Goal: Task Accomplishment & Management: Manage account settings

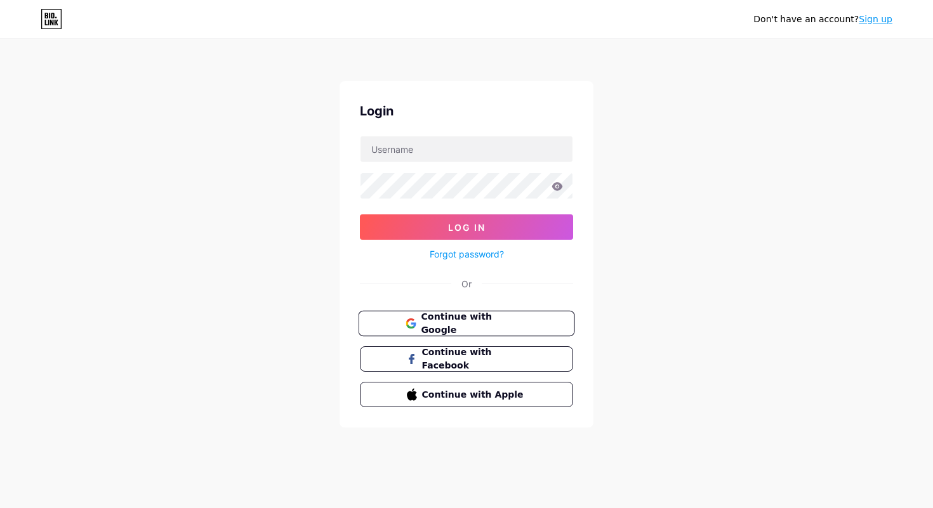
click at [462, 317] on span "Continue with Google" at bounding box center [474, 323] width 106 height 27
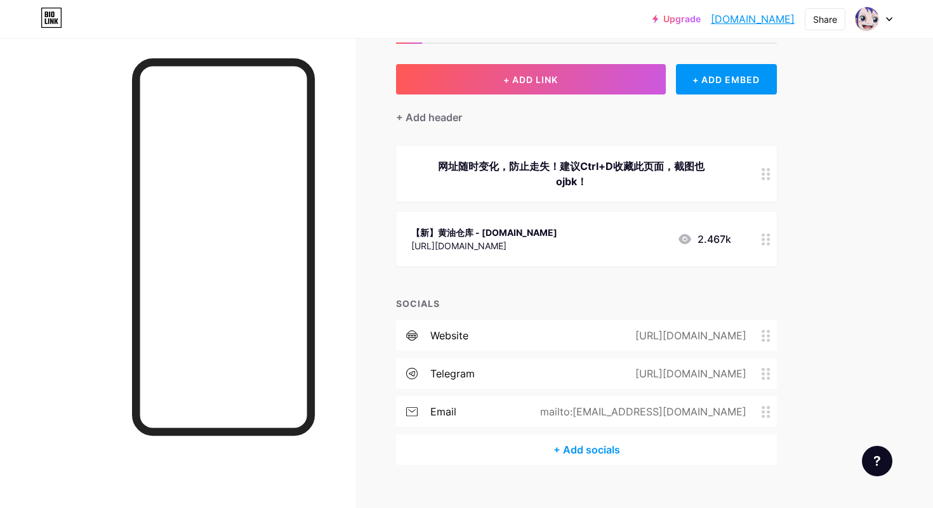
scroll to position [74, 0]
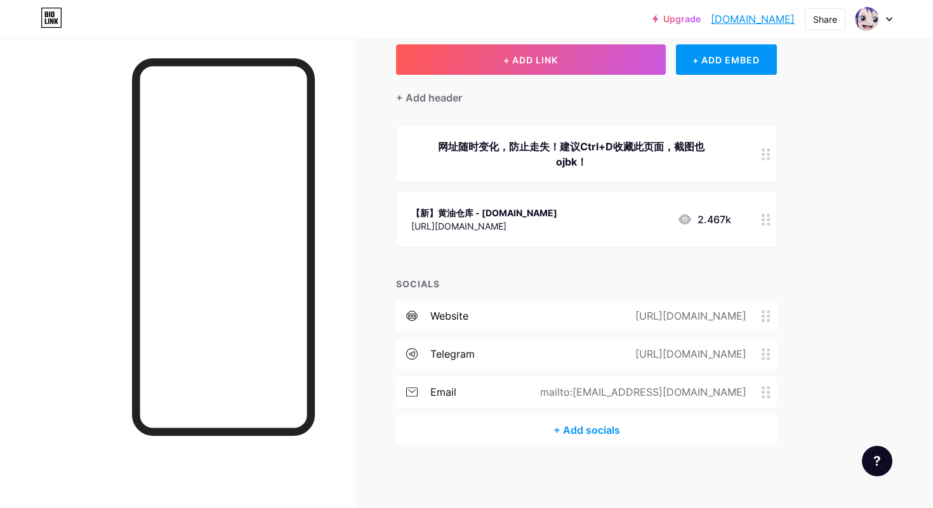
click at [771, 356] on span at bounding box center [768, 354] width 15 height 12
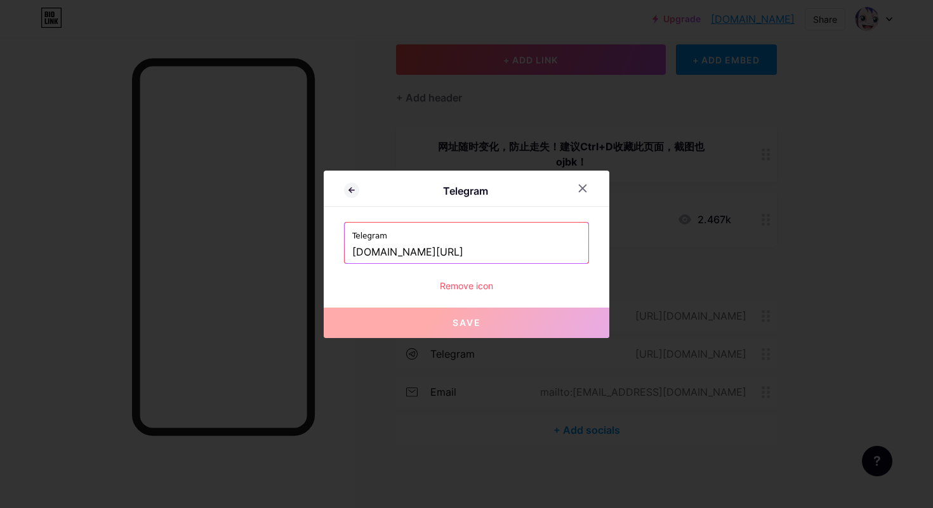
click at [466, 284] on div "Remove icon" at bounding box center [466, 285] width 245 height 13
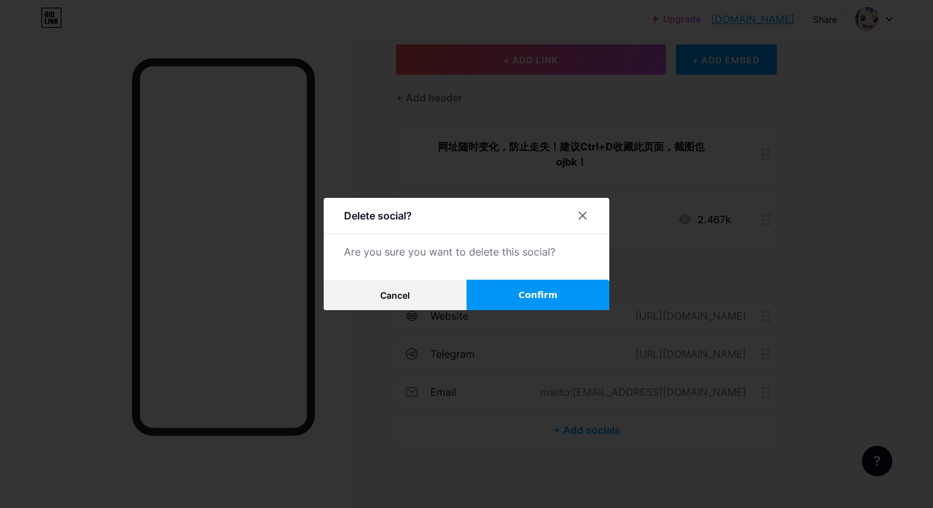
click at [506, 289] on button "Confirm" at bounding box center [537, 295] width 143 height 30
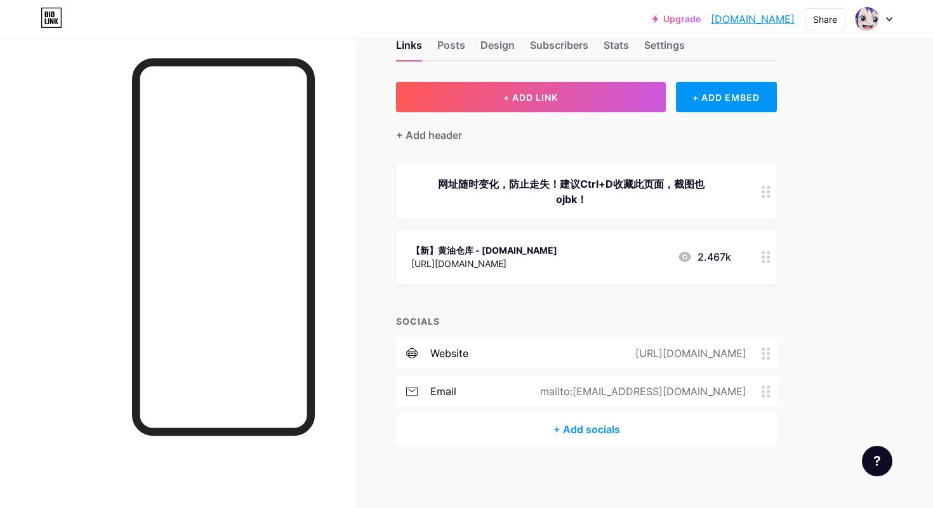
scroll to position [36, 0]
click at [755, 391] on div "mailto:hyckcc@gmail.com" at bounding box center [641, 391] width 242 height 15
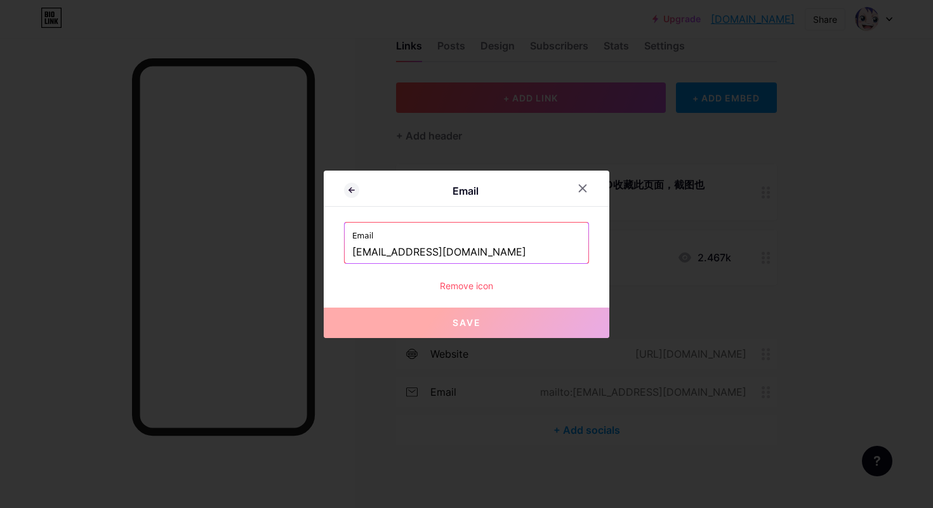
click at [474, 289] on div "Remove icon" at bounding box center [466, 285] width 245 height 13
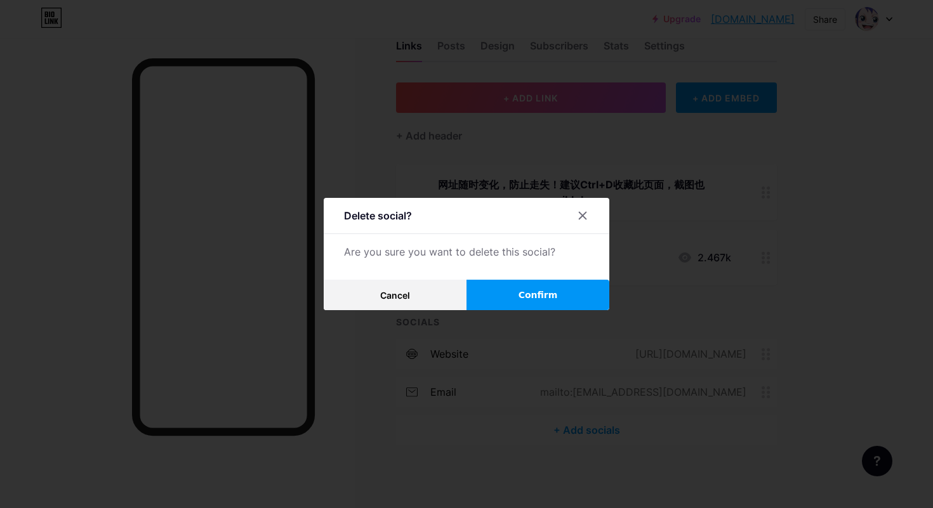
click at [545, 289] on span "Confirm" at bounding box center [537, 295] width 39 height 13
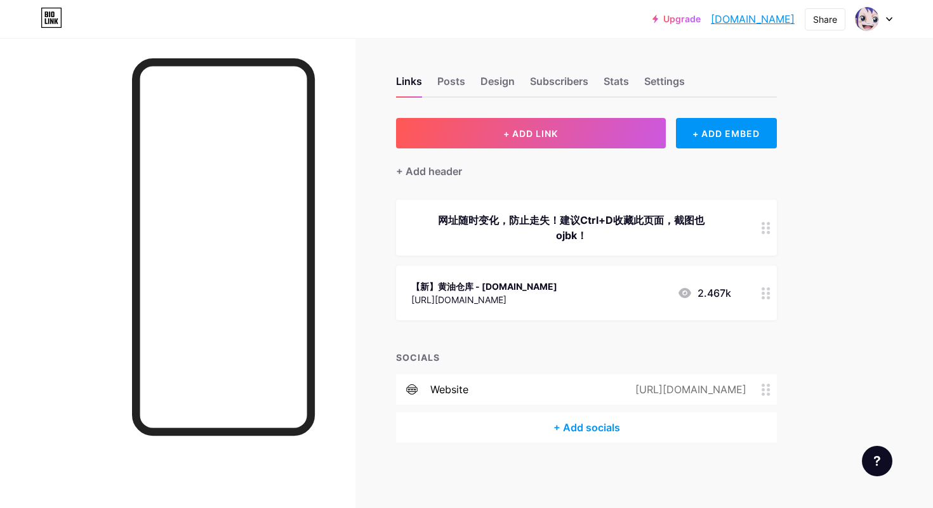
scroll to position [0, 0]
click at [761, 391] on icon at bounding box center [765, 390] width 9 height 12
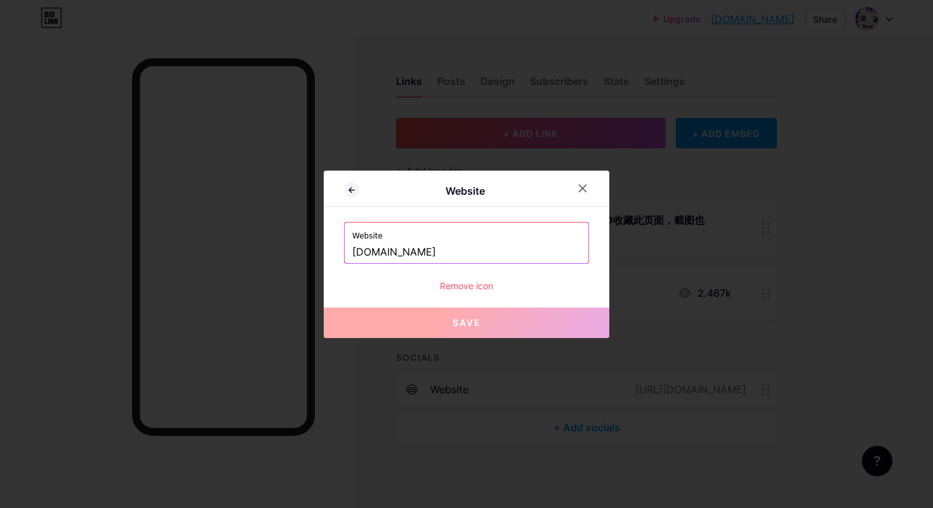
click at [452, 284] on div "Remove icon" at bounding box center [466, 285] width 245 height 13
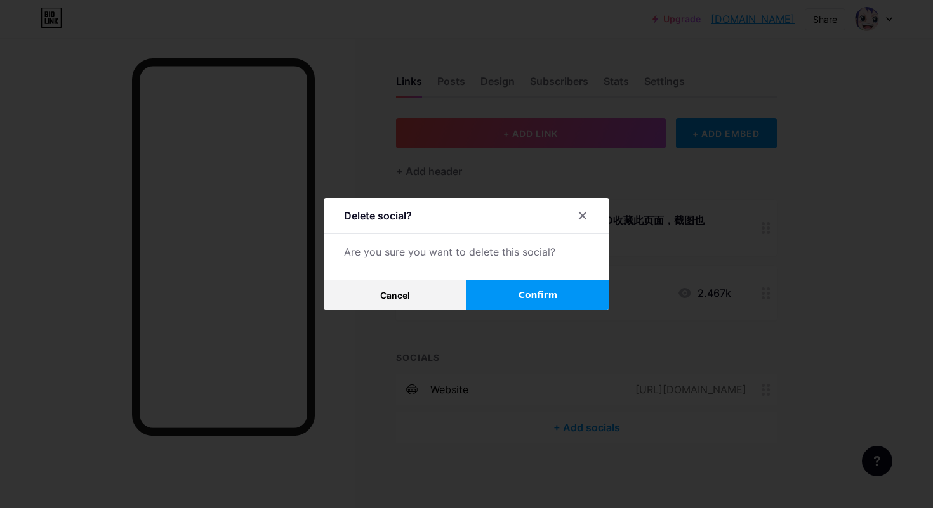
click at [538, 280] on button "Confirm" at bounding box center [537, 295] width 143 height 30
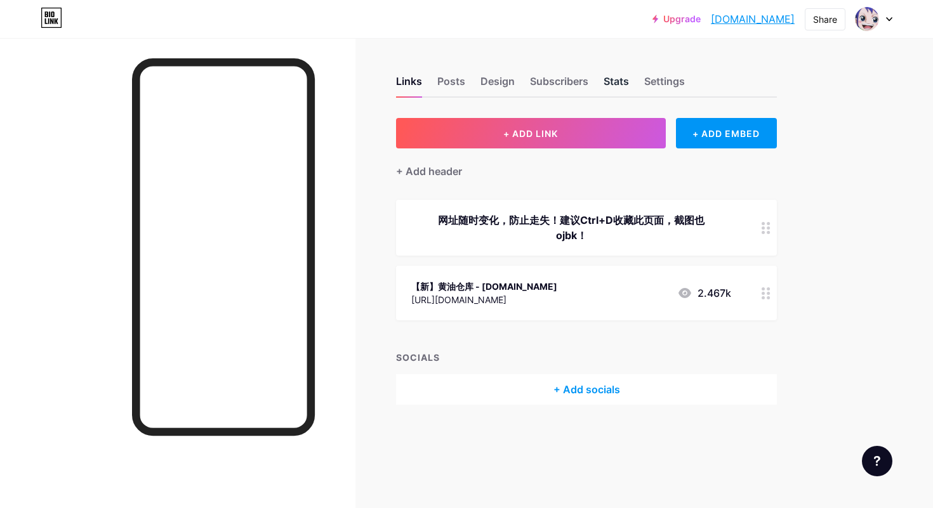
click at [606, 81] on div "Stats" at bounding box center [615, 85] width 25 height 23
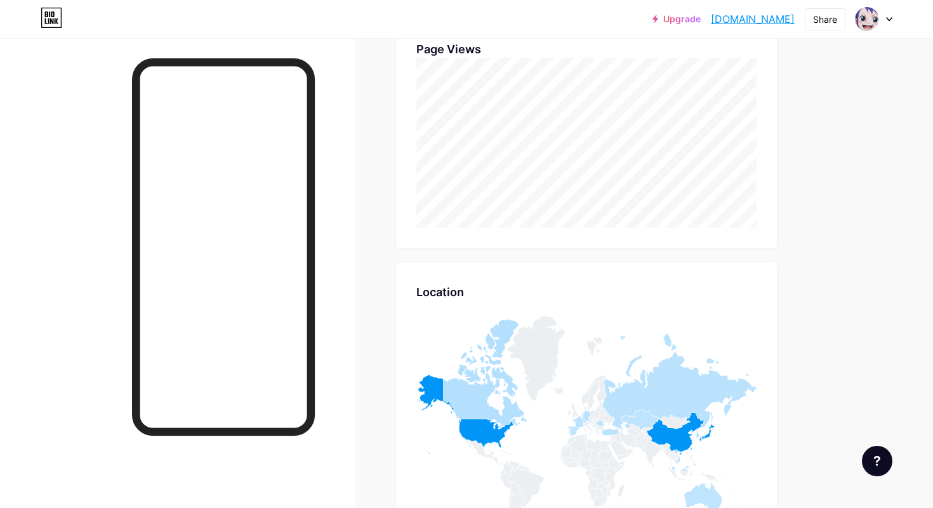
scroll to position [331, 0]
